Goal: Task Accomplishment & Management: Manage account settings

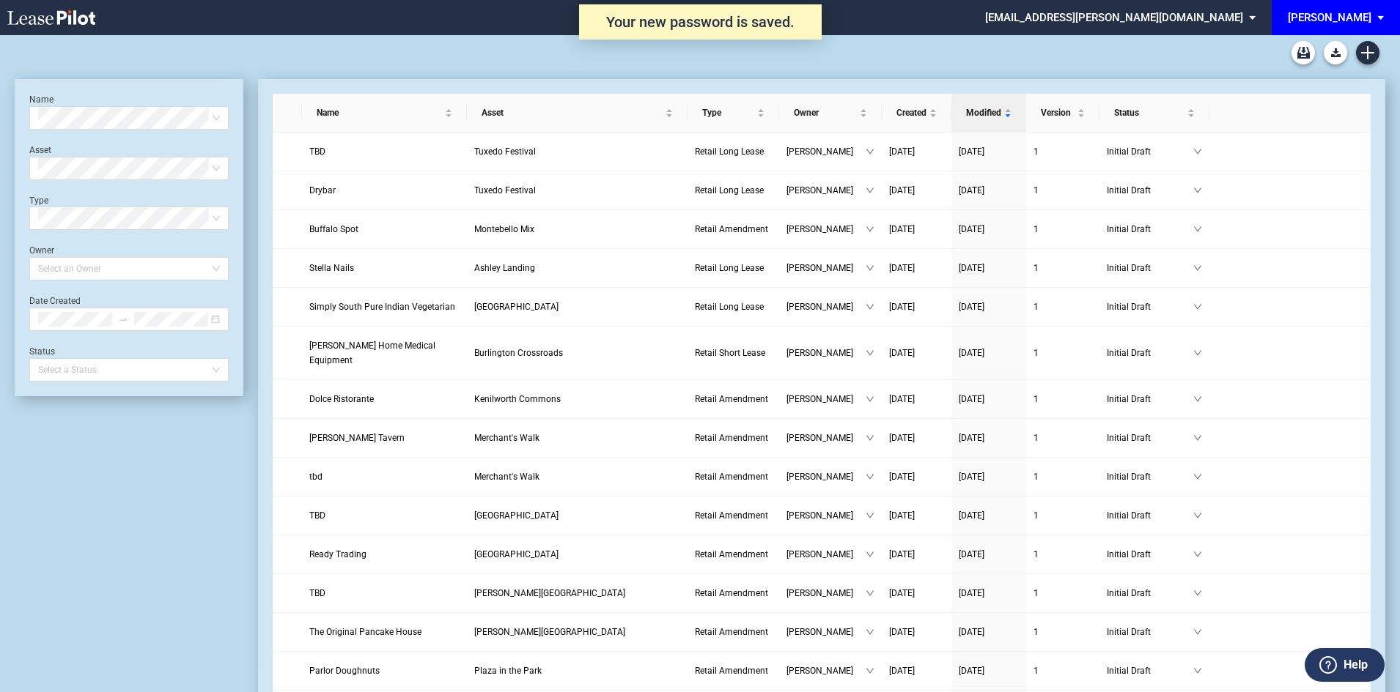
click at [1359, 21] on div "[PERSON_NAME]" at bounding box center [1330, 17] width 84 height 13
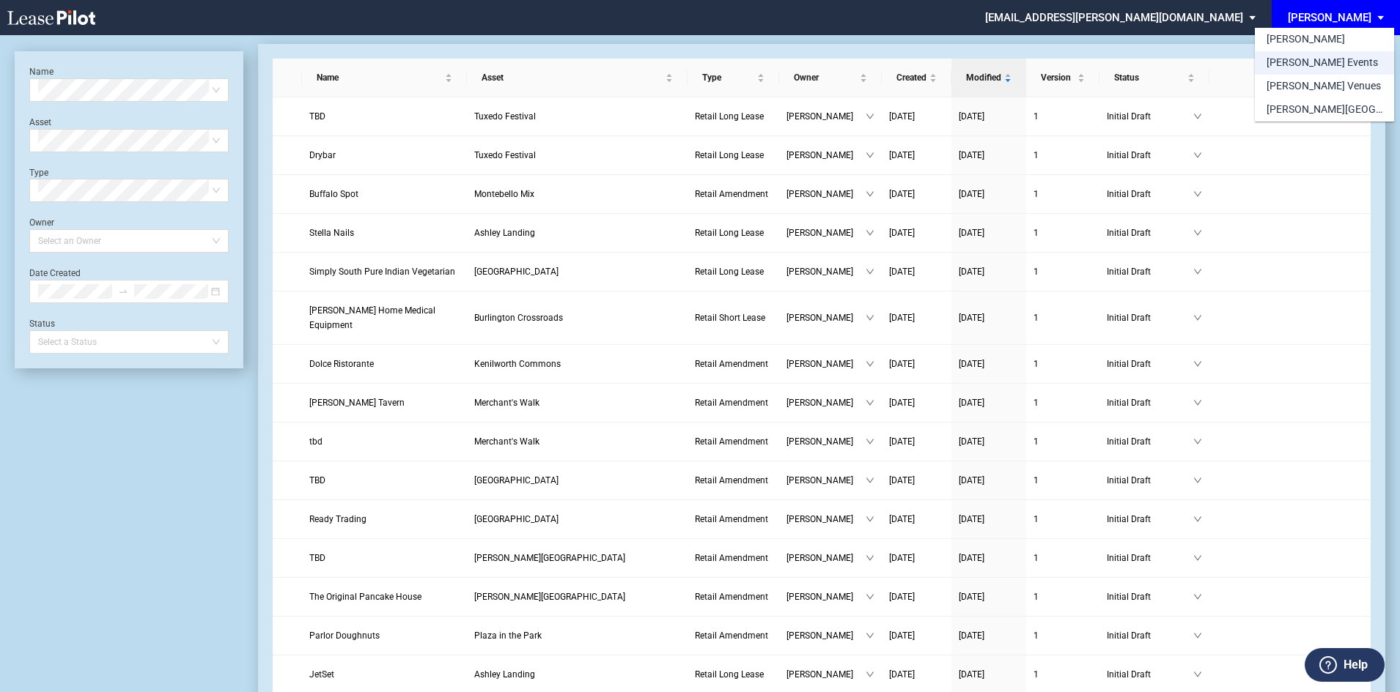
click at [1329, 69] on div "[PERSON_NAME] Events" at bounding box center [1321, 63] width 111 height 15
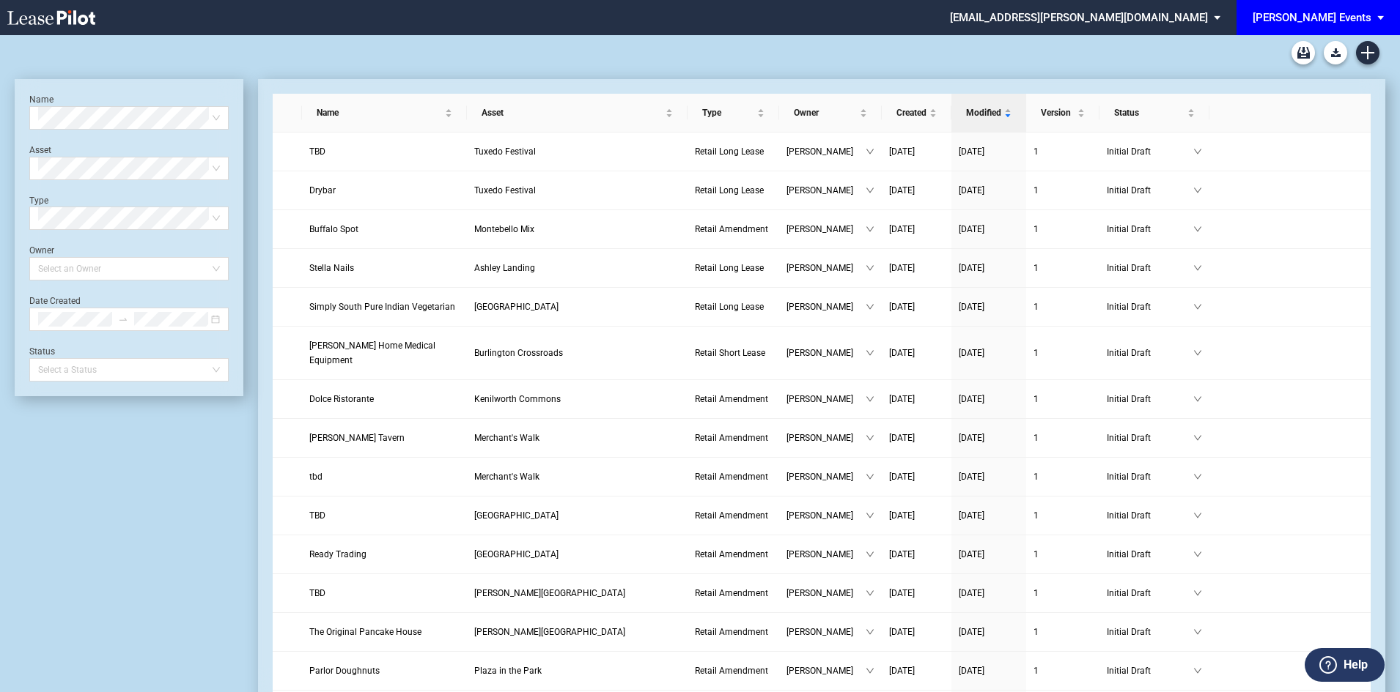
scroll to position [35, 0]
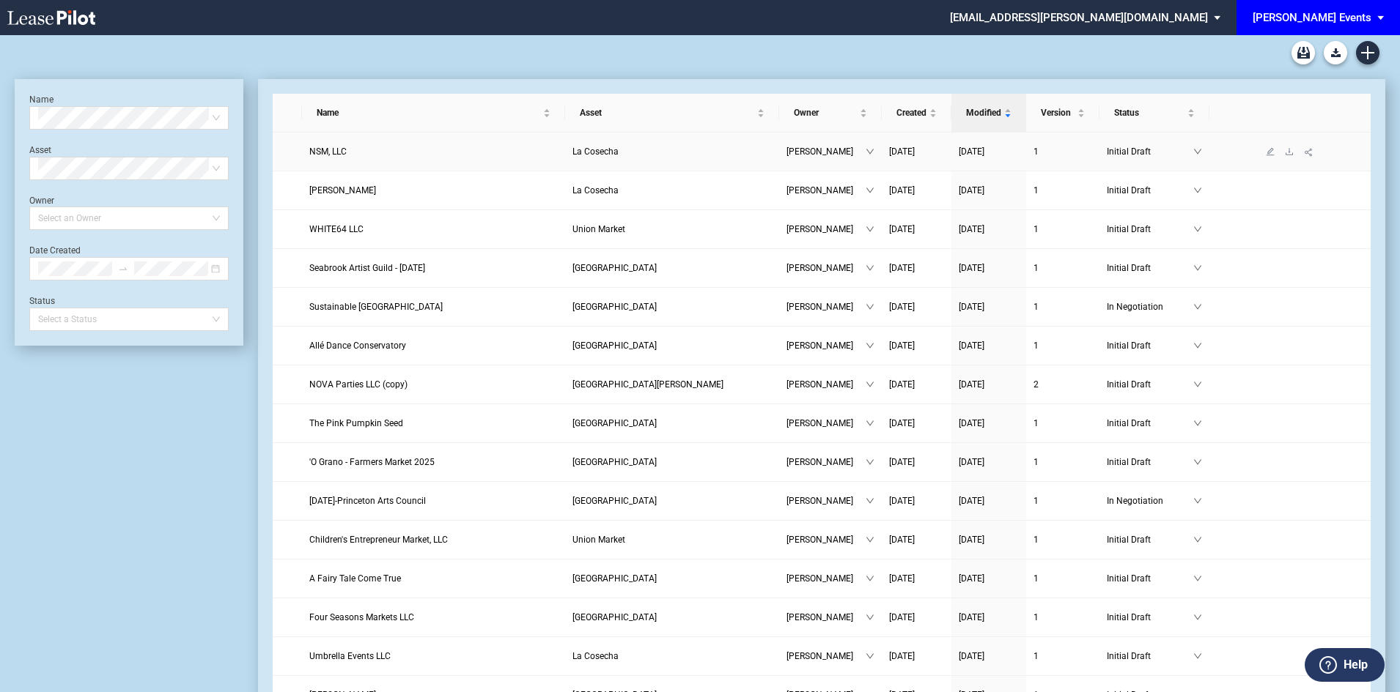
click at [344, 150] on span "NSM, LLC" at bounding box center [327, 152] width 37 height 10
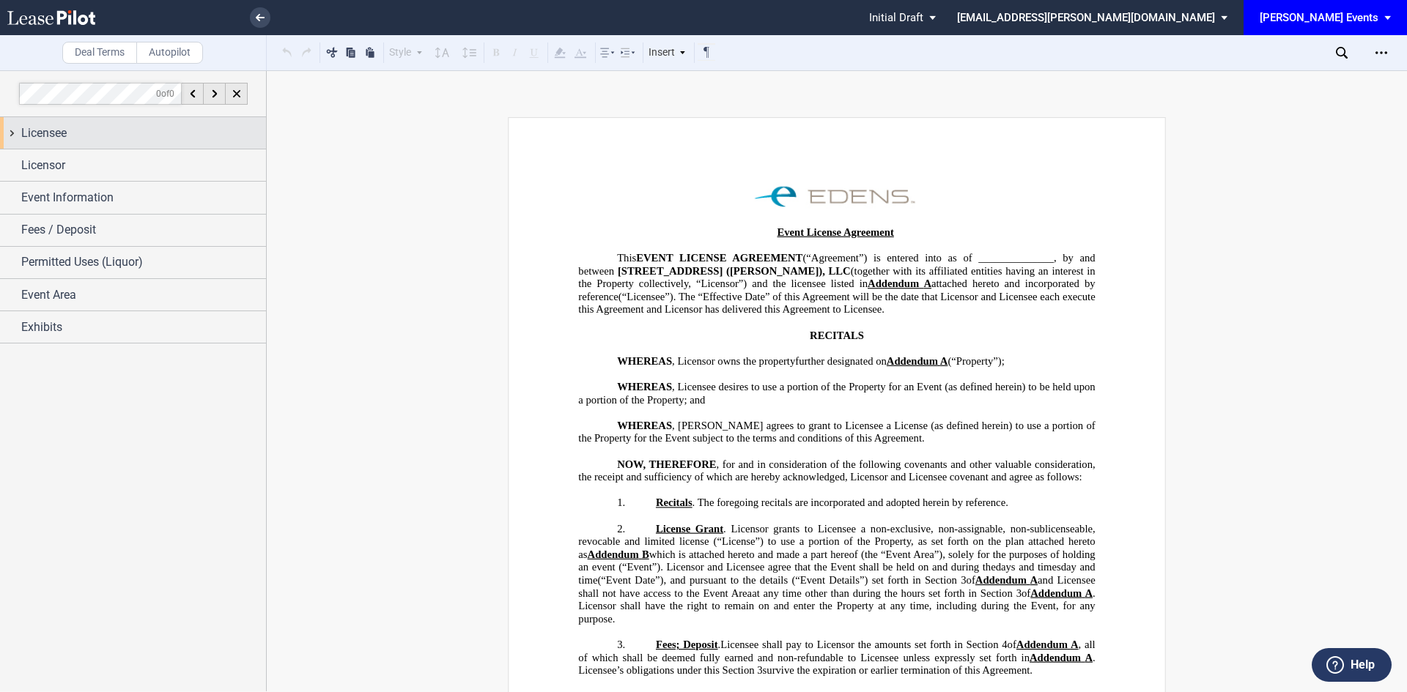
click at [144, 128] on div "Licensee" at bounding box center [143, 134] width 245 height 18
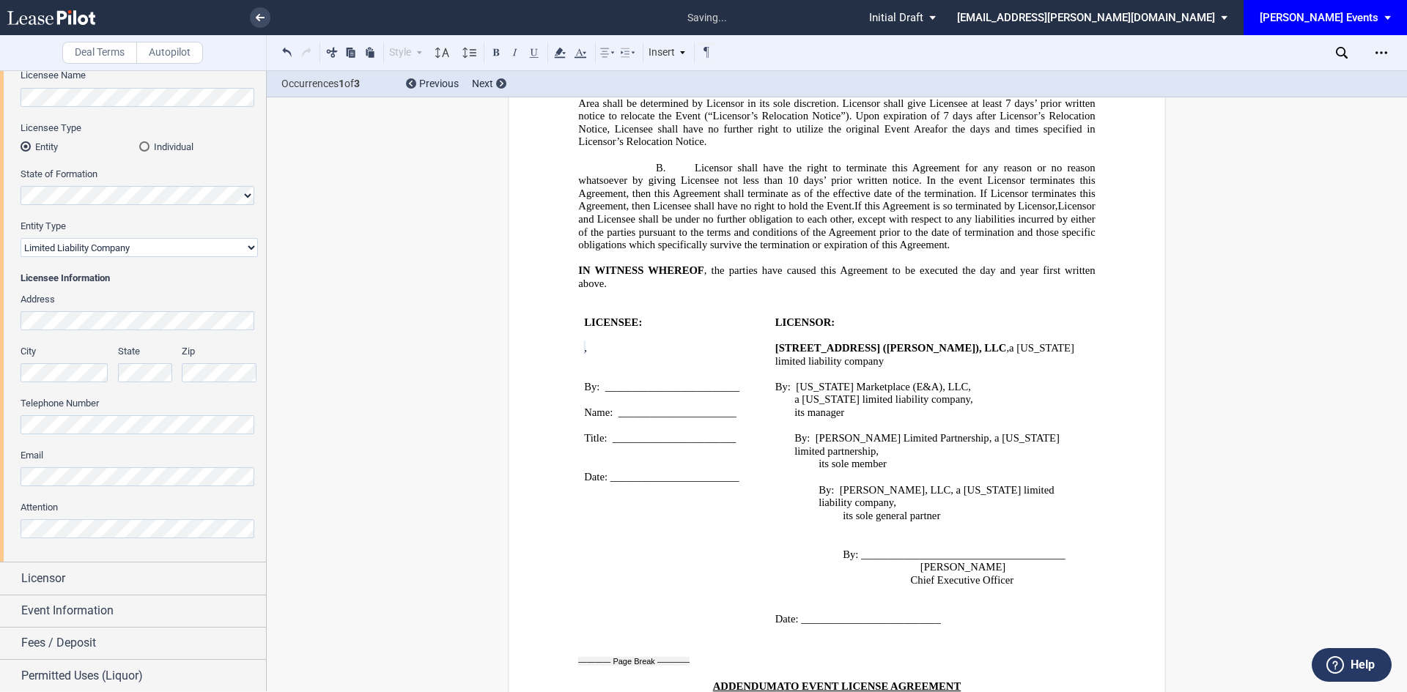
scroll to position [203, 0]
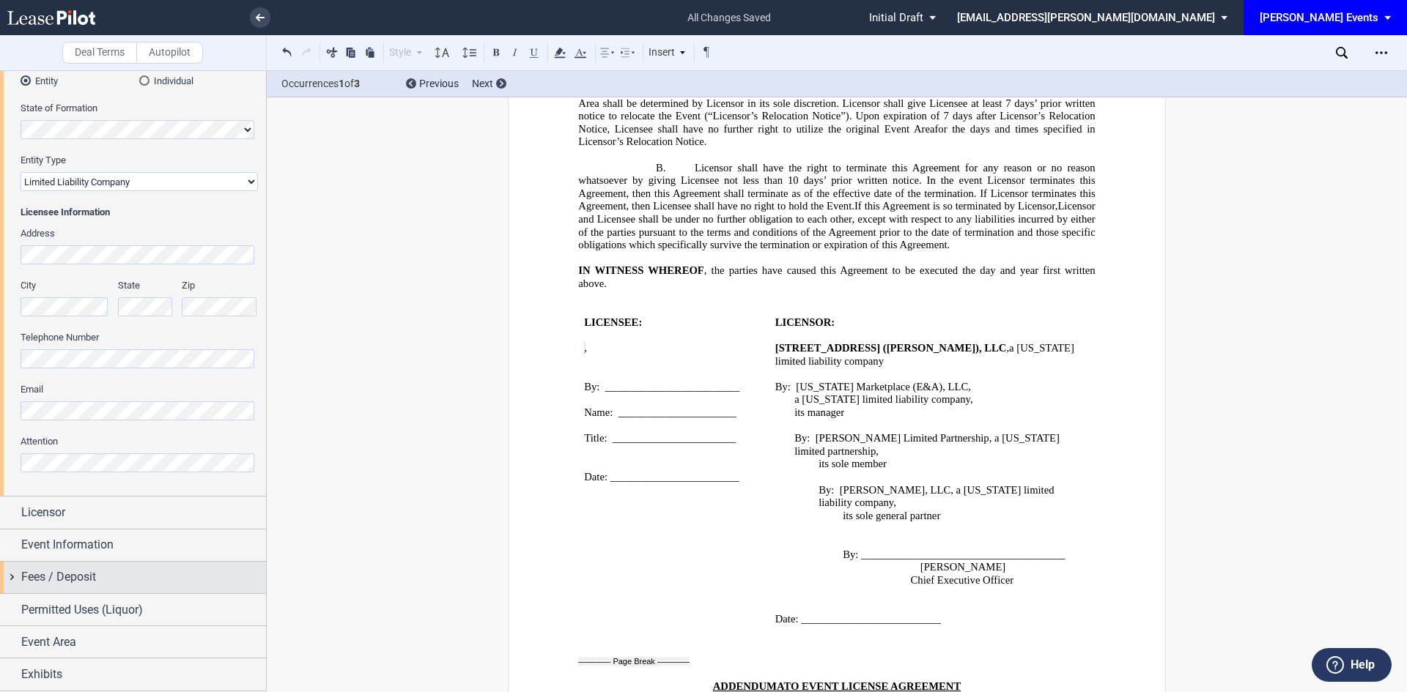
click at [97, 586] on div "Fees / Deposit" at bounding box center [143, 578] width 245 height 18
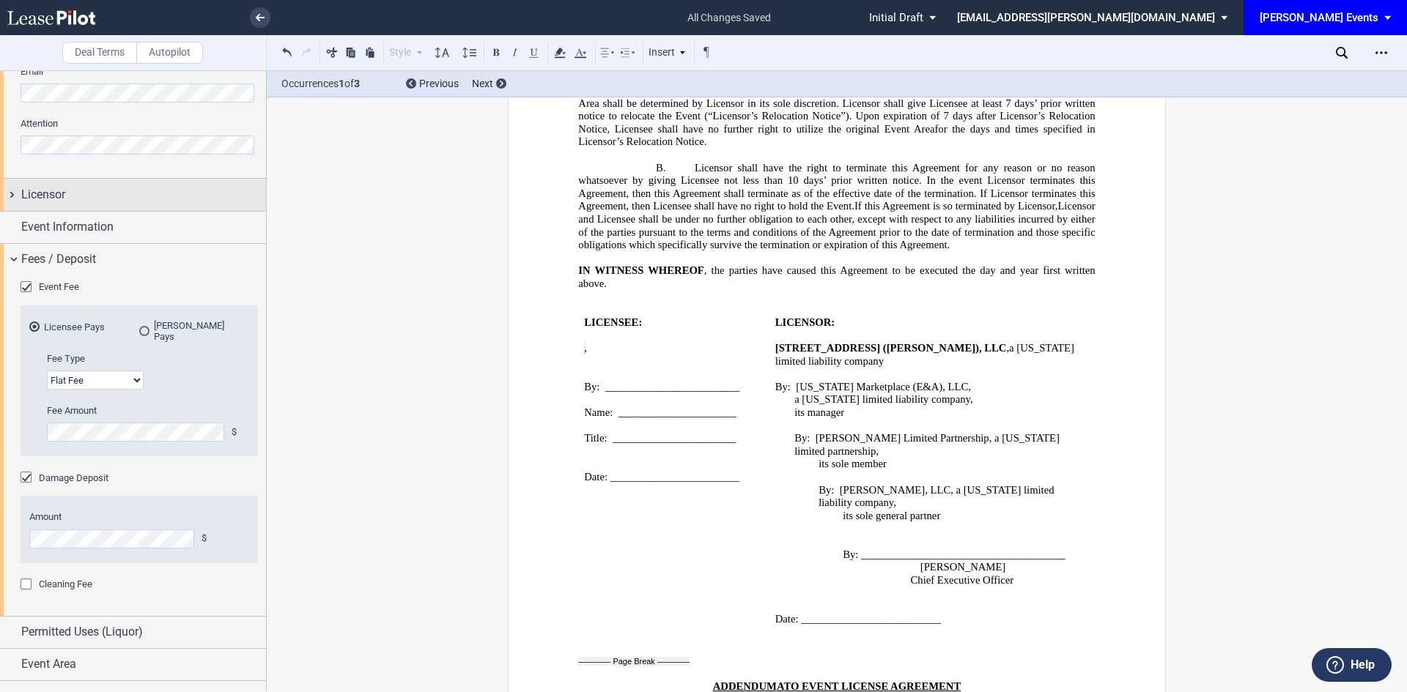
scroll to position [534, 0]
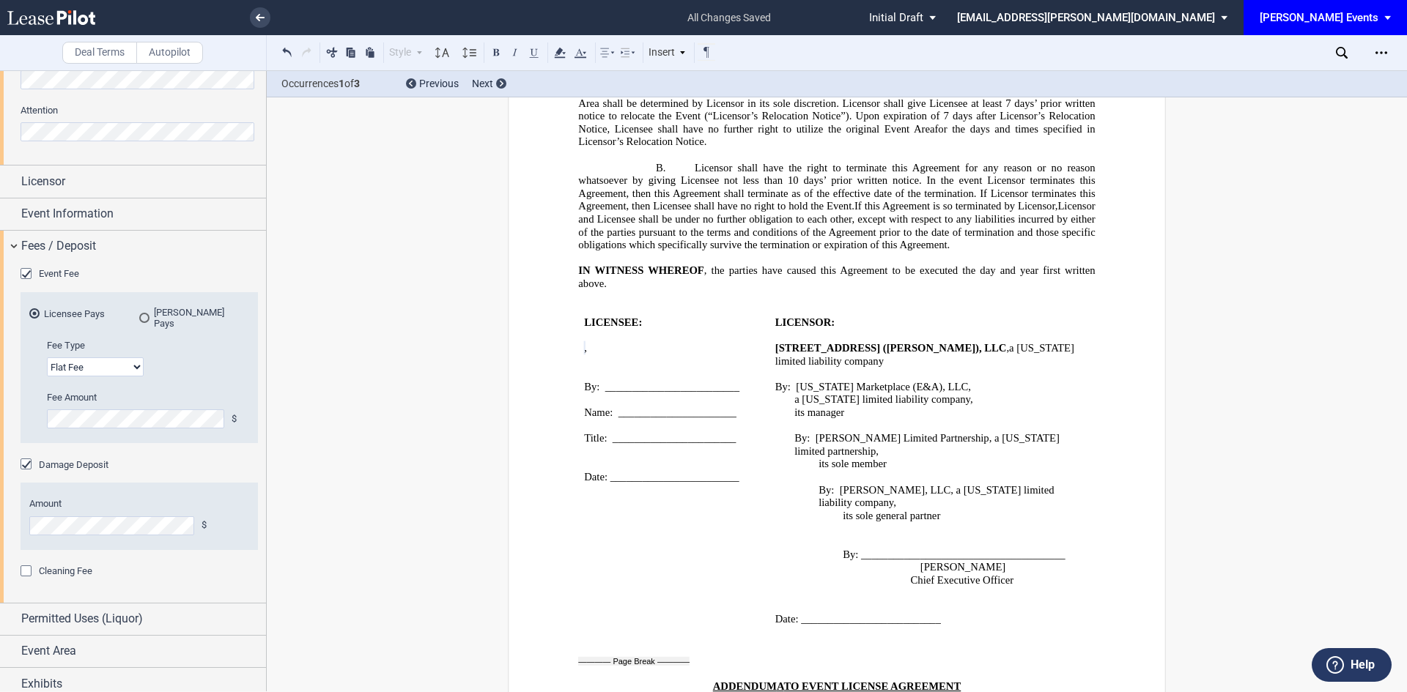
click at [108, 358] on select "Flat Fee % of Gross Sales % of Ticket Sales" at bounding box center [95, 367] width 97 height 19
select select "% of ticket sales"
click at [47, 358] on select "Flat Fee % of Gross Sales % of Ticket Sales" at bounding box center [95, 367] width 97 height 19
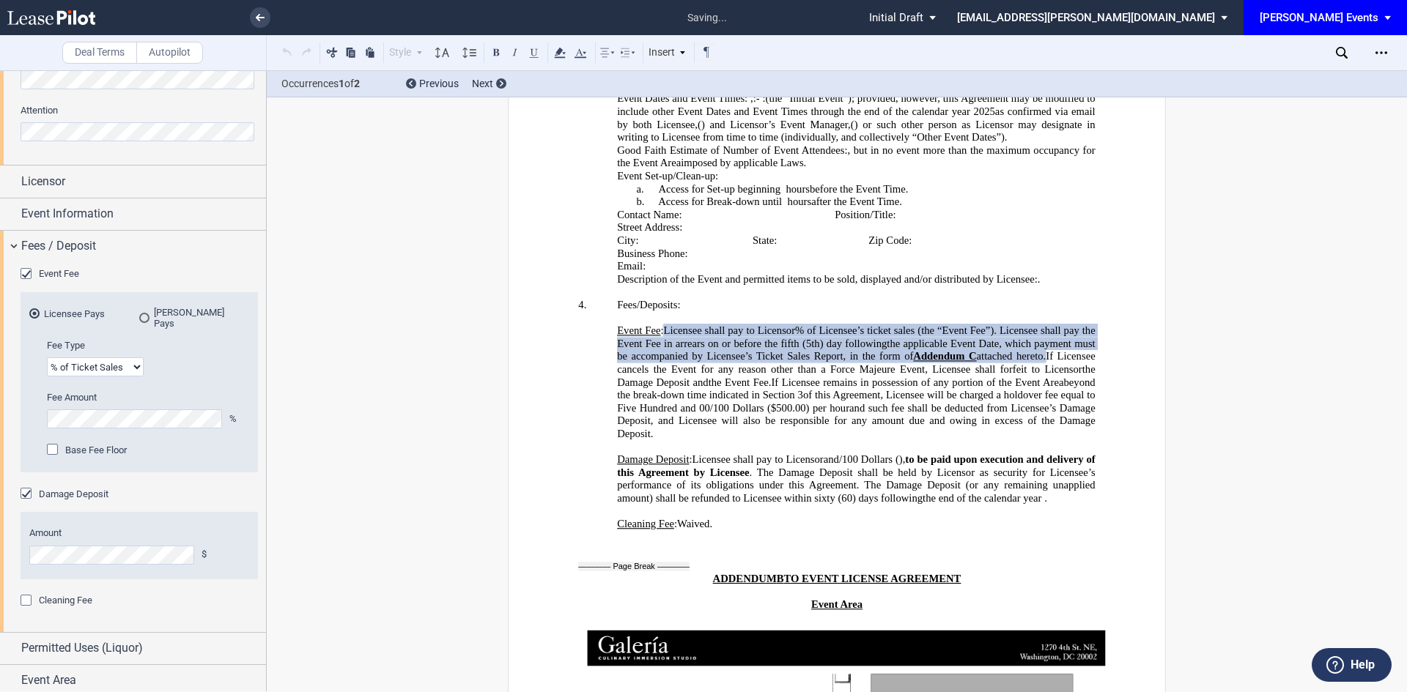
scroll to position [3065, 0]
click at [34, 411] on div "Fee Type Flat Fee % of Gross Sales % of Ticket Sales Fee Amount $ Fee Amount % …" at bounding box center [139, 405] width 220 height 133
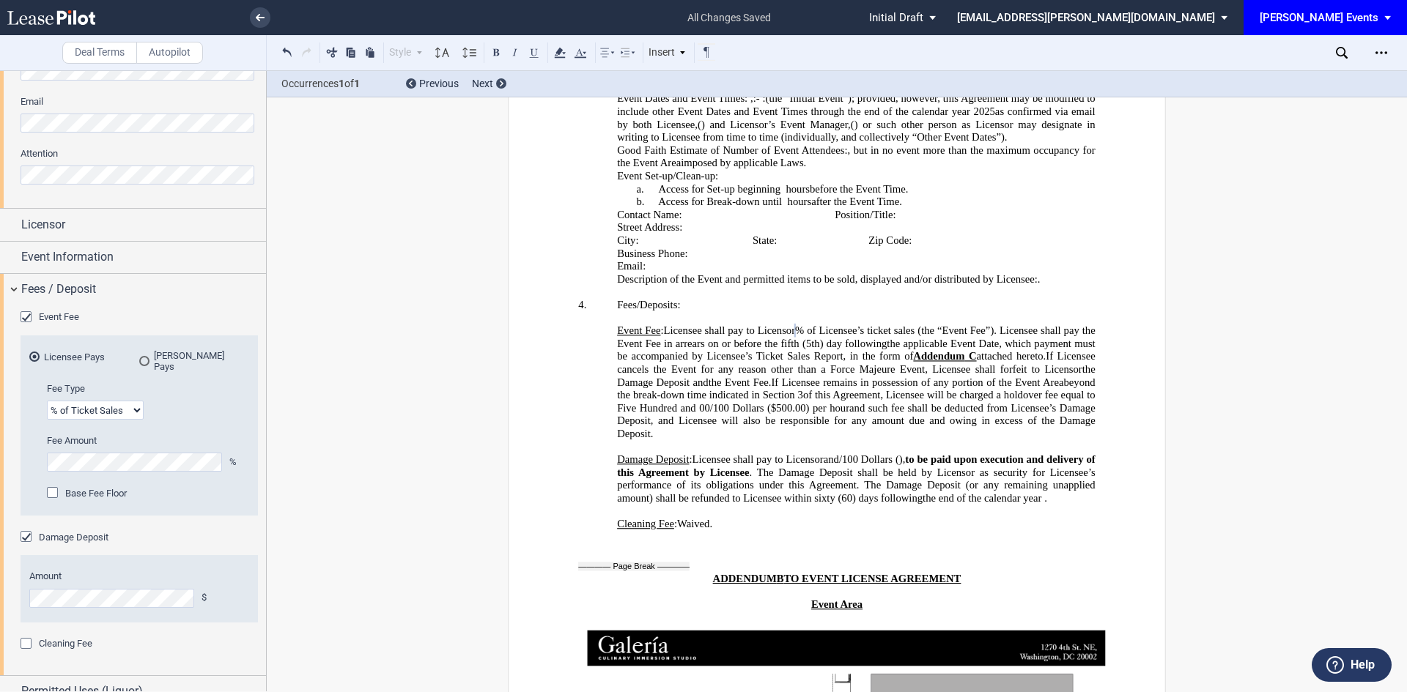
scroll to position [490, 0]
click at [114, 244] on div "Event Information" at bounding box center [133, 259] width 266 height 32
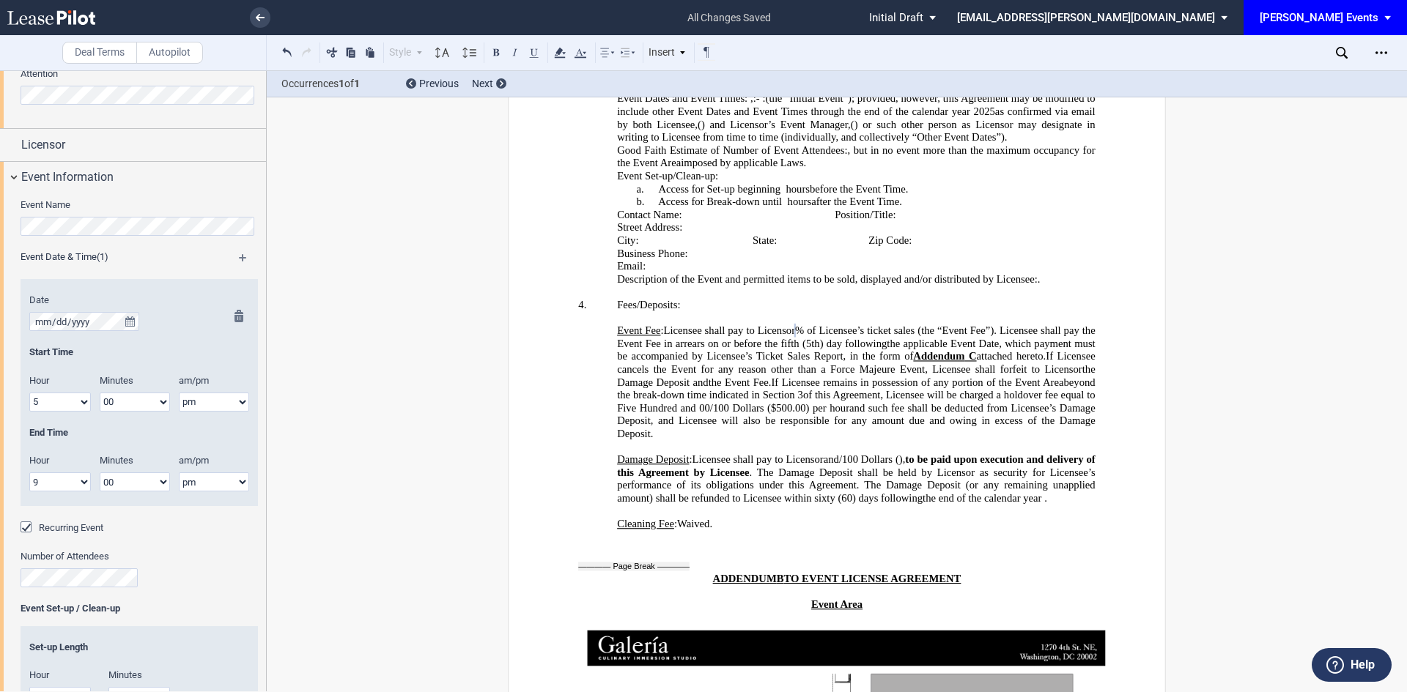
scroll to position [564, 0]
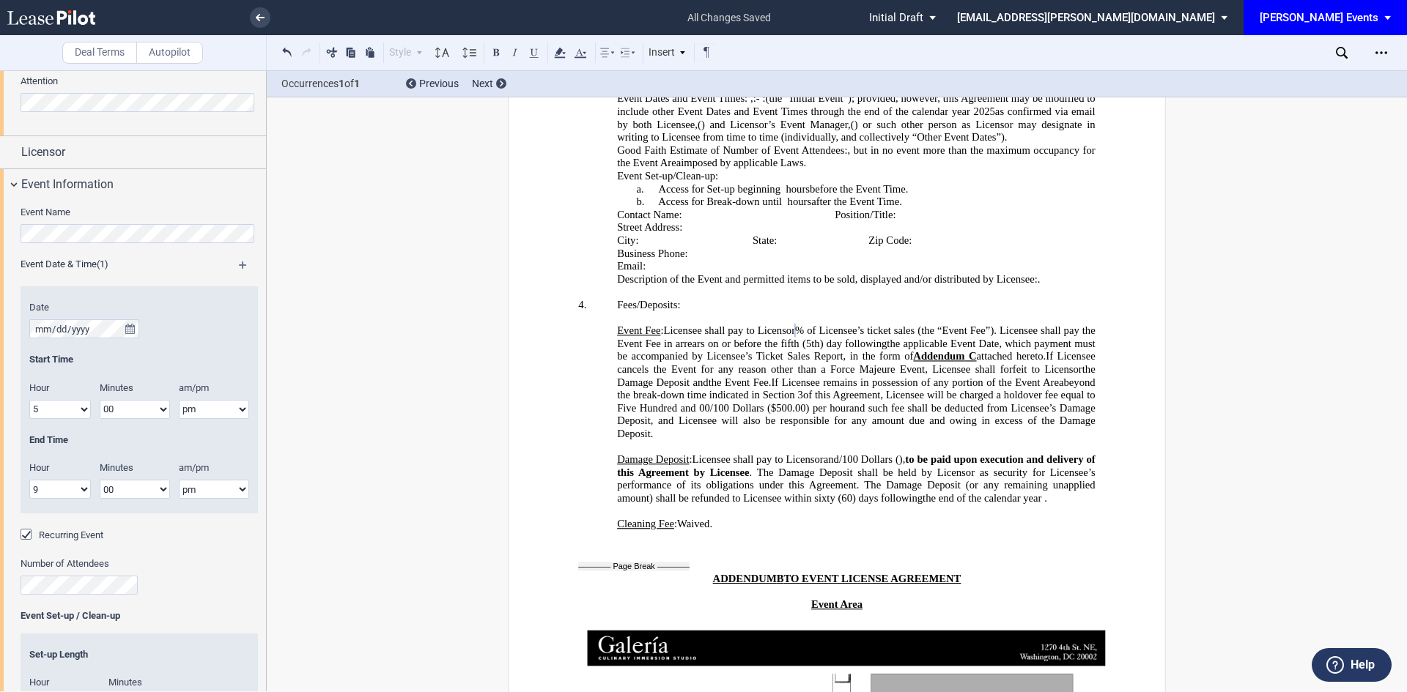
click at [664, 325] on span "Licensee shall pay to Licensor" at bounding box center [730, 331] width 132 height 12
click at [823, 325] on span "With respect to any private events, the Licensee shall pay to Licensor" at bounding box center [819, 331] width 309 height 12
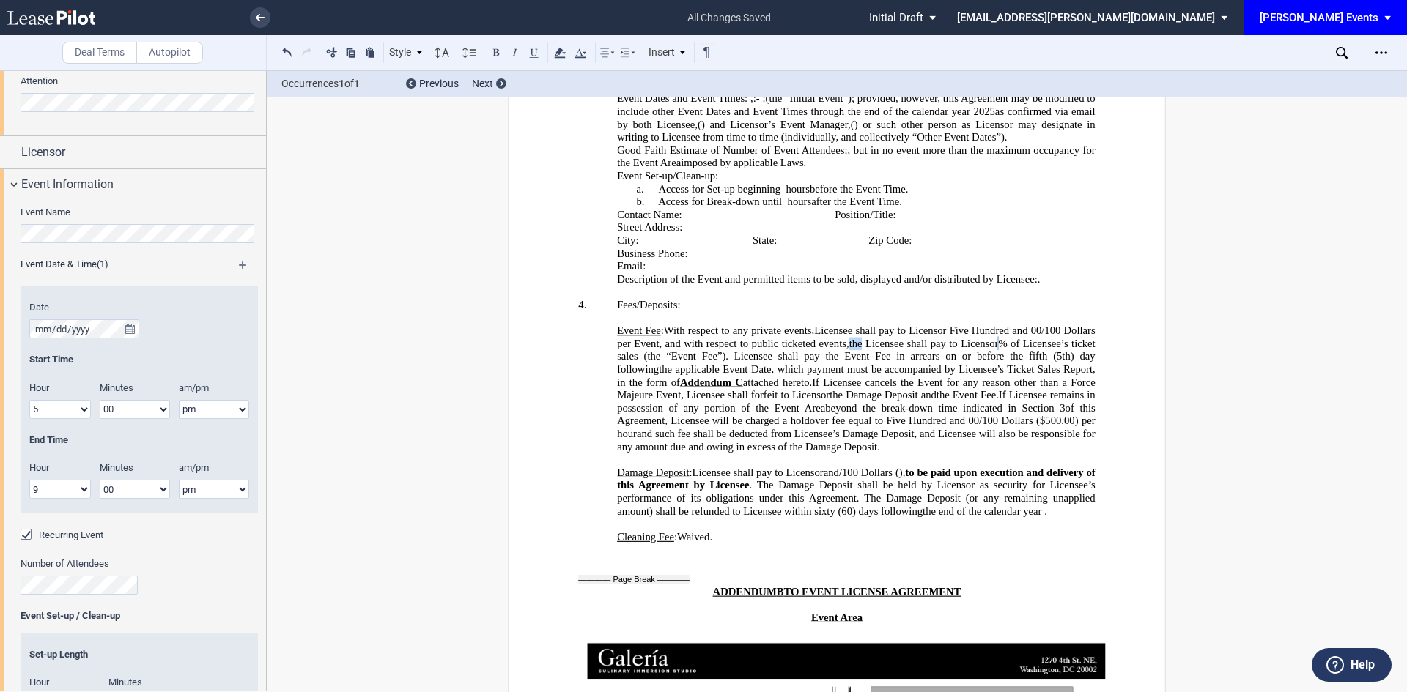
drag, startPoint x: 866, startPoint y: 329, endPoint x: 854, endPoint y: 329, distance: 11.7
click at [854, 329] on span "With respect to any private events, Licensee shall pay to Licensor Five Hundred…" at bounding box center [857, 337] width 481 height 25
drag, startPoint x: 891, startPoint y: 317, endPoint x: 667, endPoint y: 316, distance: 224.2
click at [667, 325] on span "With respect to any private events, Licensee shall pay to Licensor Five Hundred…" at bounding box center [857, 337] width 481 height 25
copy span "Licensee shall pay"
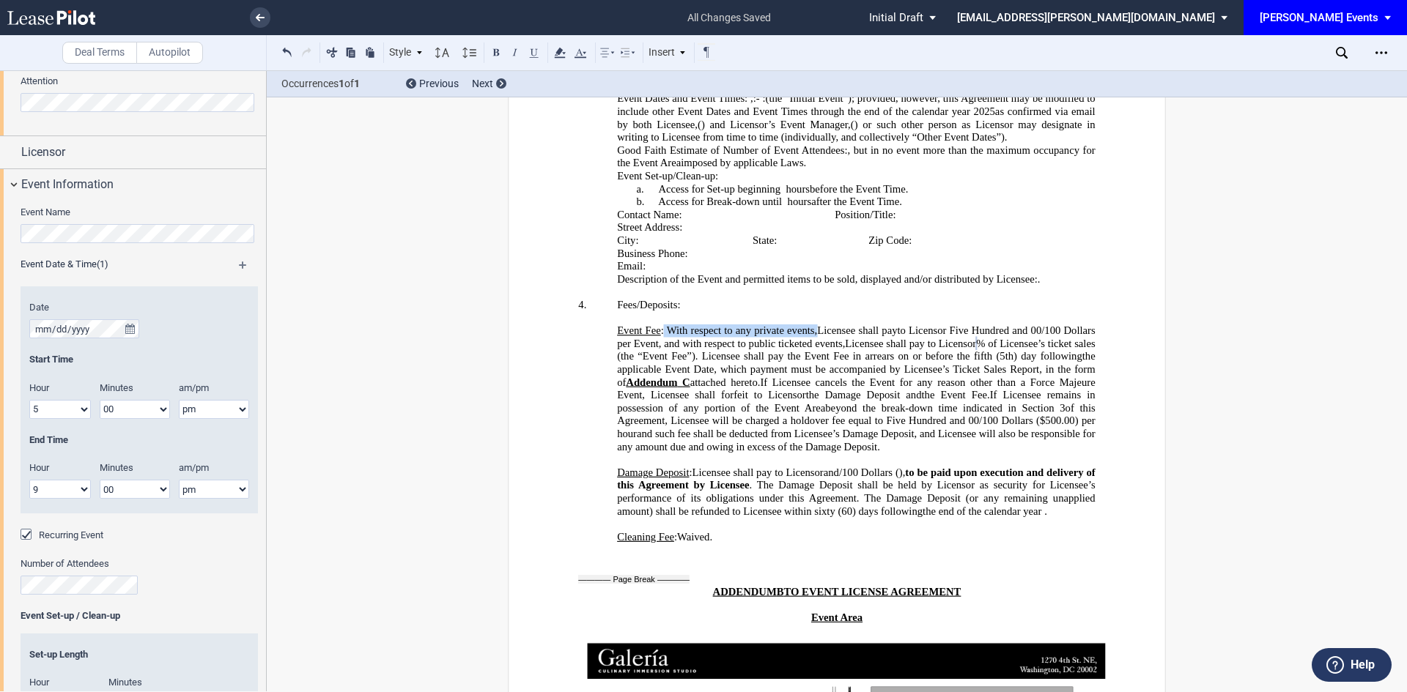
click at [720, 342] on span "% of Licensee’s ticket sales (the “Event Fee”). Licensee shall pay the Event Fe…" at bounding box center [857, 349] width 481 height 25
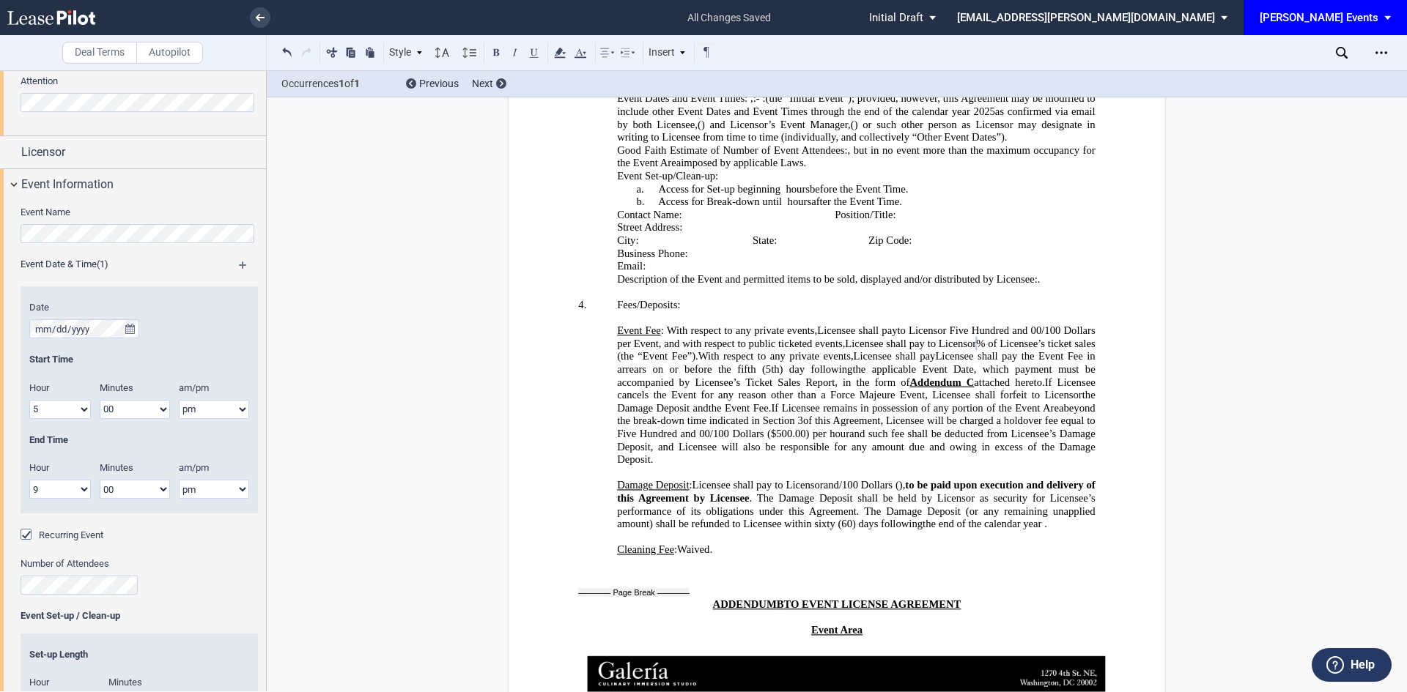
click at [950, 344] on span "% of Licensee’s ticket sales (the “Event Fee”). With respect to any private eve…" at bounding box center [857, 356] width 481 height 38
click at [1029, 344] on span "% of Licensee’s ticket sales (the “Event Fee”). With respect to any private eve…" at bounding box center [857, 356] width 481 height 38
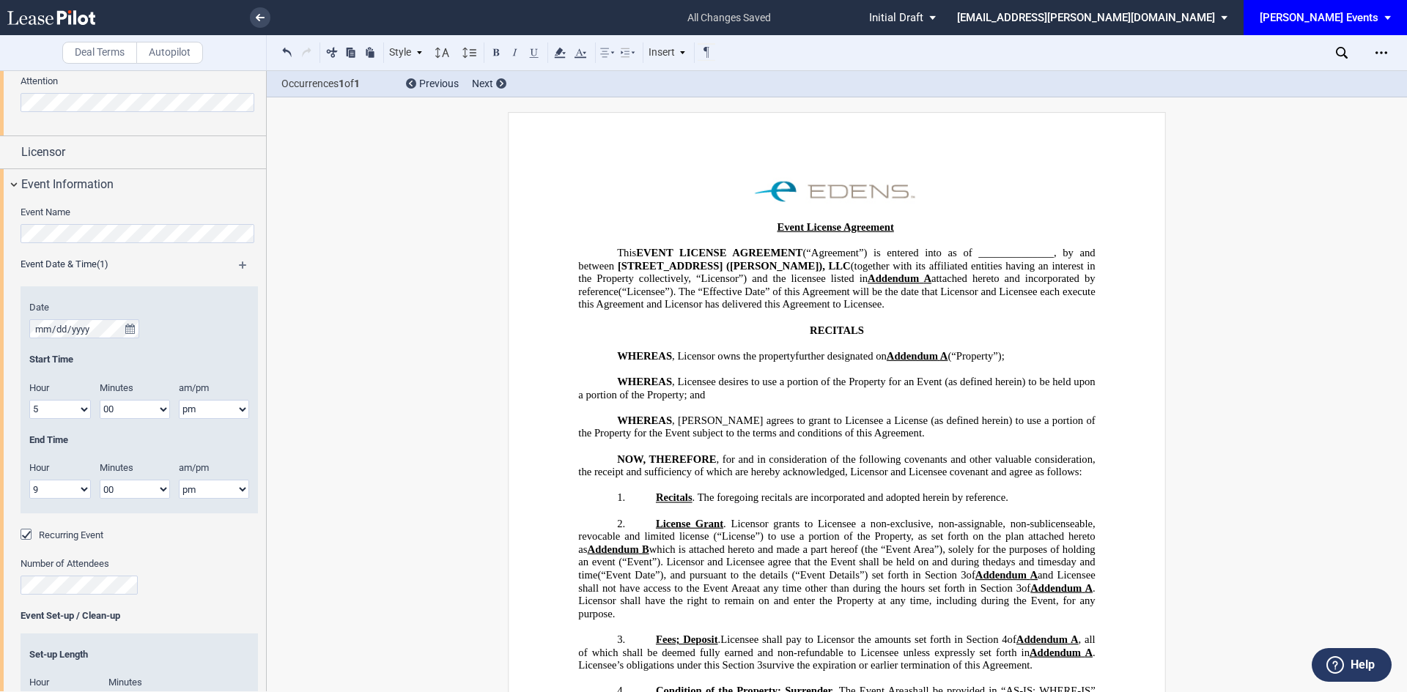
scroll to position [0, 0]
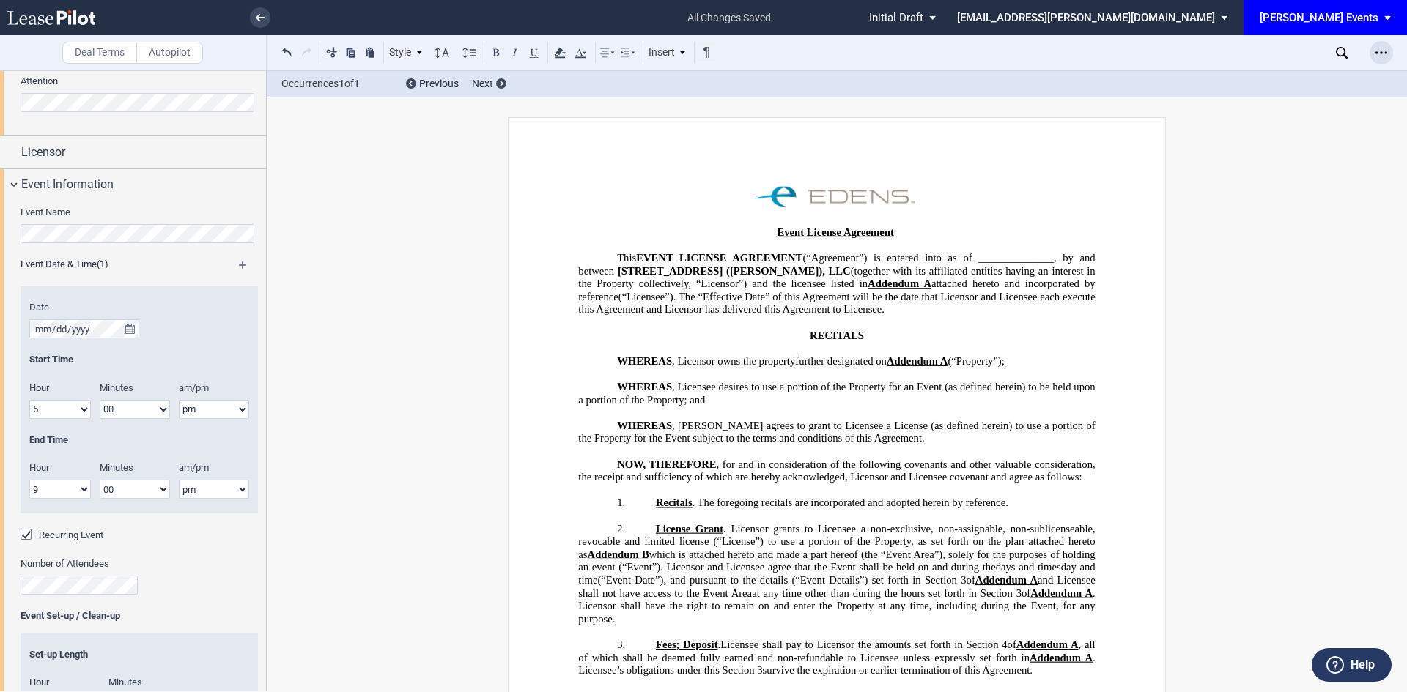
click at [1378, 53] on icon "Open Lease options menu" at bounding box center [1381, 53] width 12 height 12
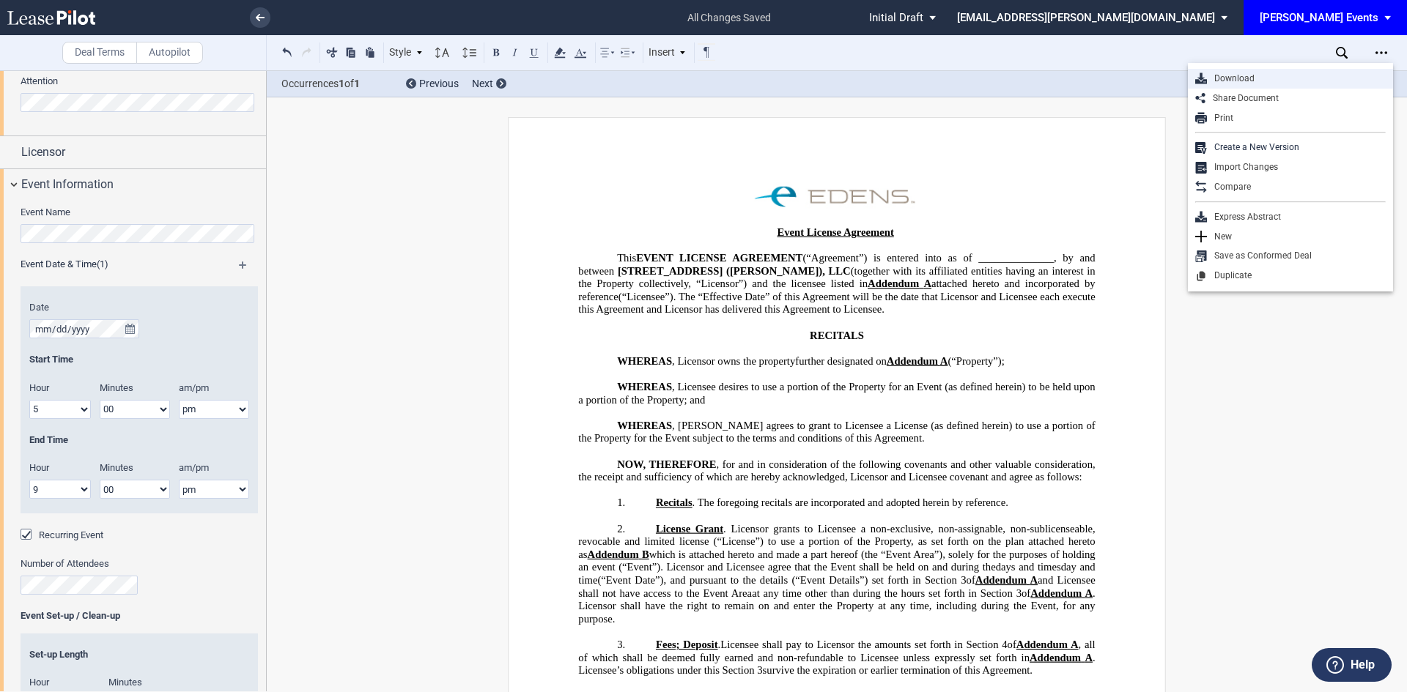
click at [1211, 75] on div "Download" at bounding box center [1296, 79] width 179 height 12
